Goal: Task Accomplishment & Management: Manage account settings

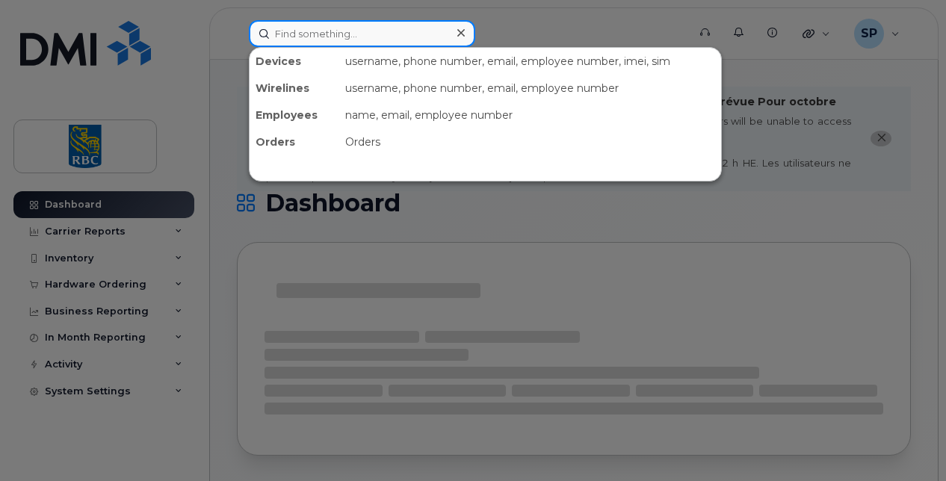
click at [264, 34] on input at bounding box center [362, 33] width 226 height 27
paste input "6472259405"
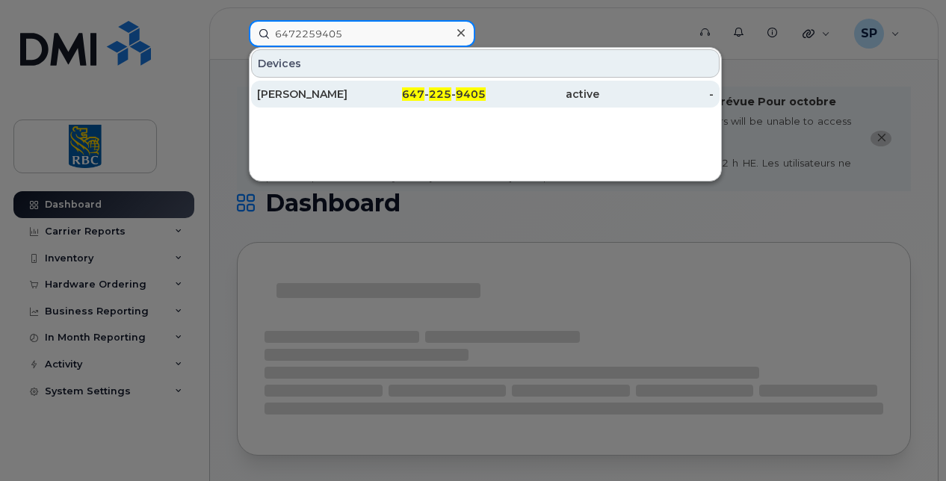
type input "6472259405"
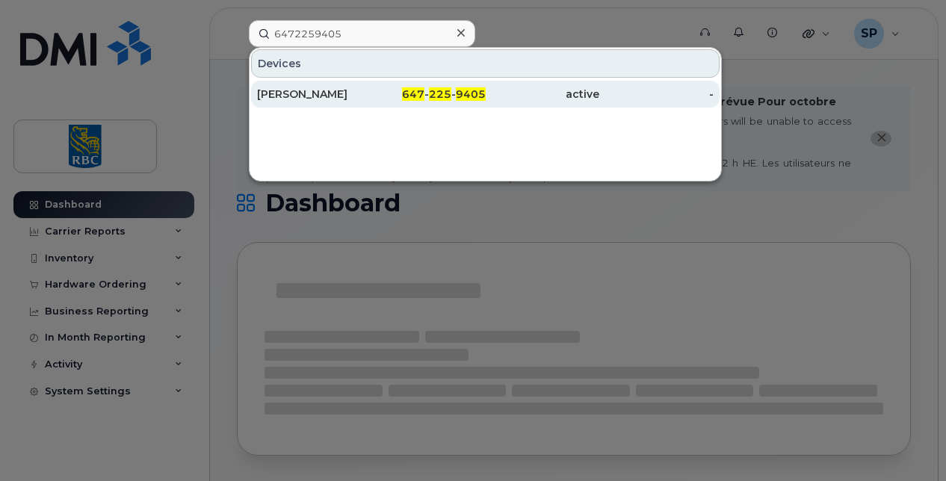
click at [308, 85] on div "[PERSON_NAME]" at bounding box center [314, 94] width 114 height 27
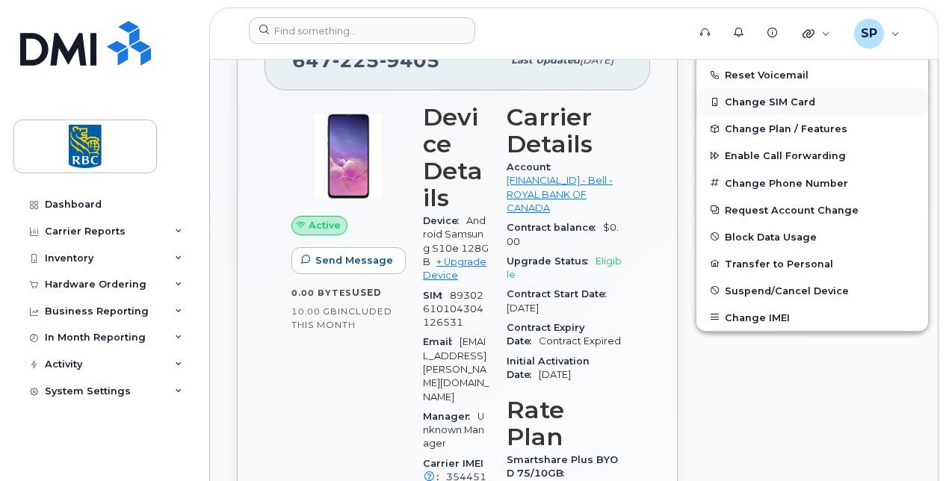
scroll to position [417, 0]
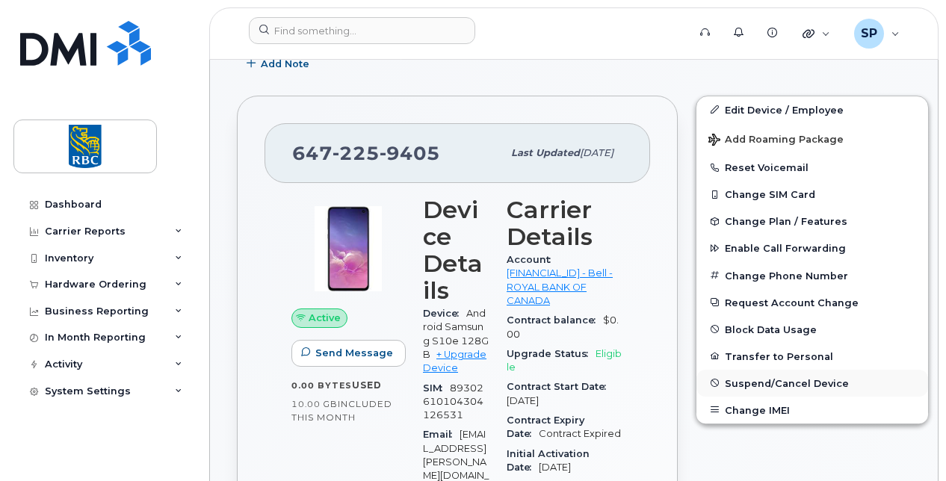
click at [741, 384] on span "Suspend/Cancel Device" at bounding box center [787, 382] width 124 height 11
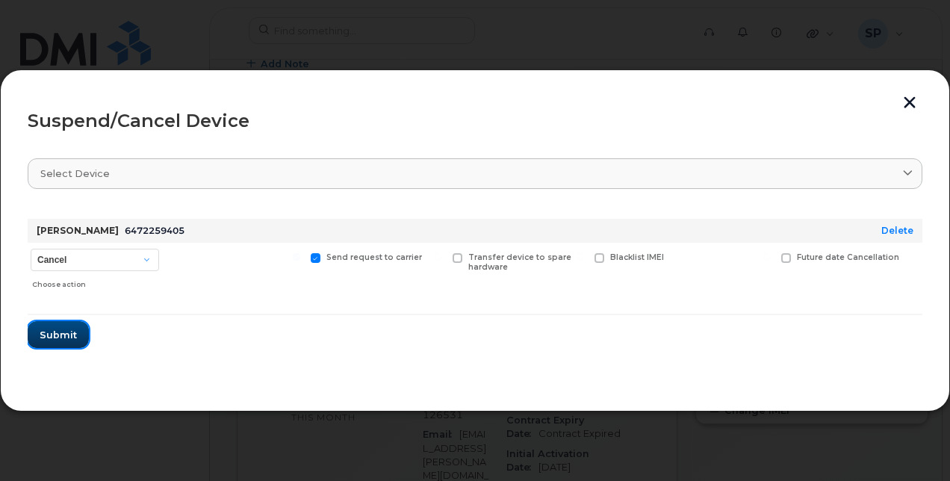
click at [66, 332] on span "Submit" at bounding box center [58, 335] width 37 height 14
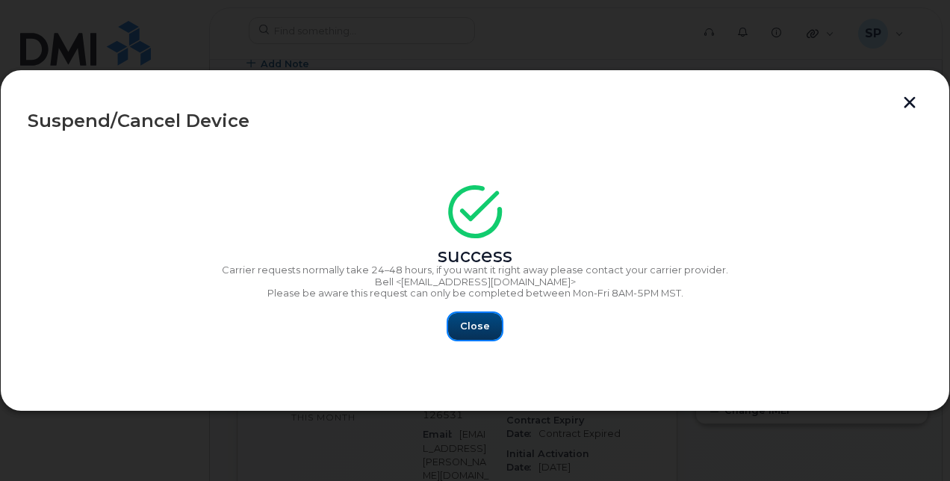
click at [455, 327] on button "Close" at bounding box center [475, 326] width 54 height 27
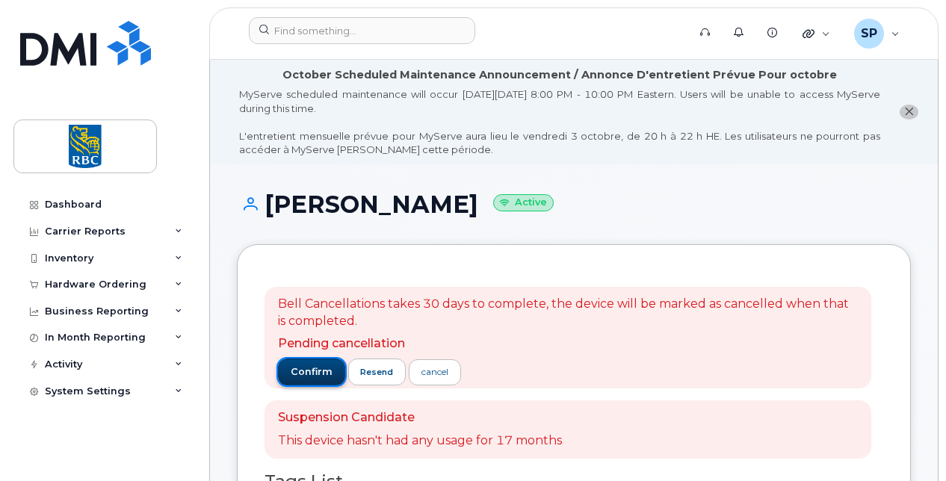
click at [303, 369] on span "confirm" at bounding box center [312, 371] width 42 height 13
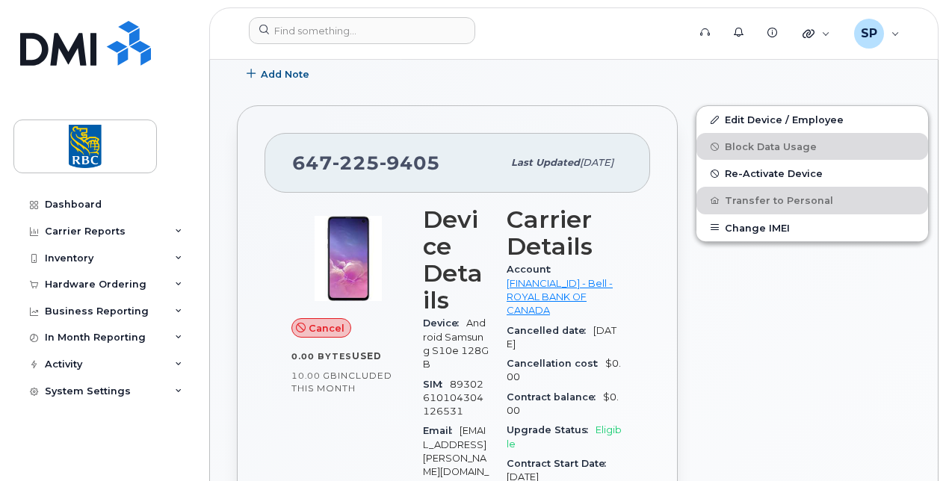
scroll to position [374, 0]
